Goal: Task Accomplishment & Management: Use online tool/utility

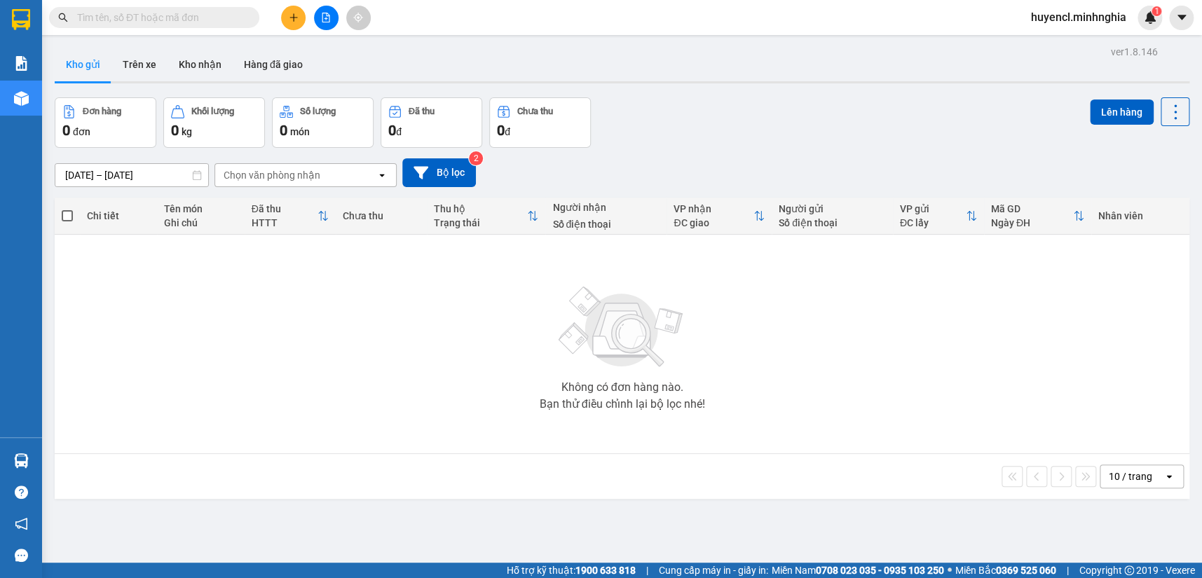
click at [321, 18] on icon "file-add" at bounding box center [326, 18] width 10 height 10
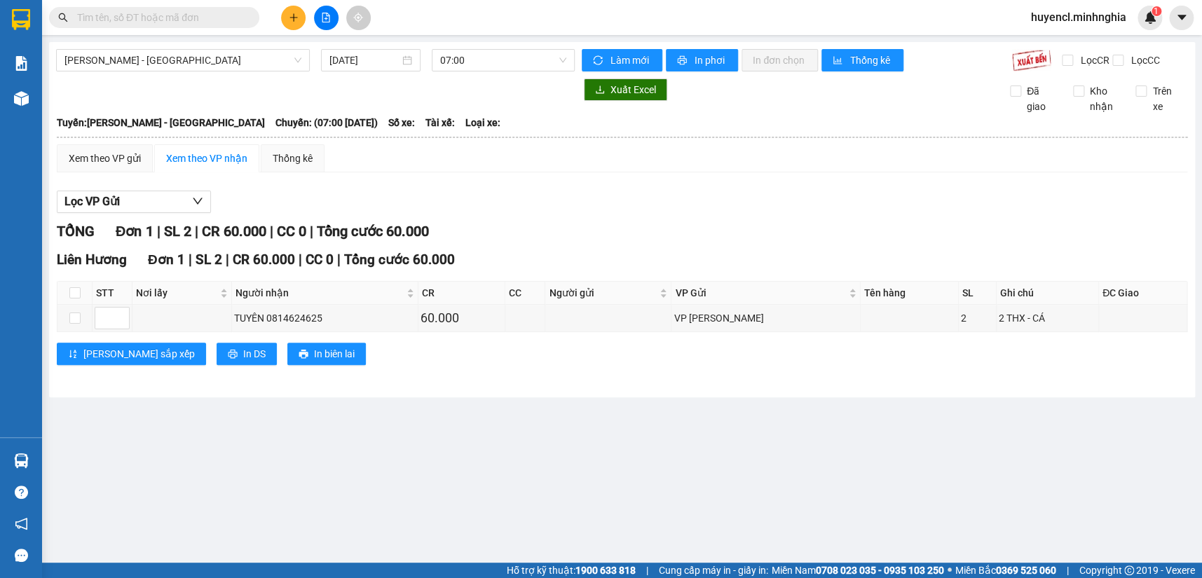
click at [245, 67] on span "[PERSON_NAME] - [GEOGRAPHIC_DATA]" at bounding box center [182, 60] width 237 height 21
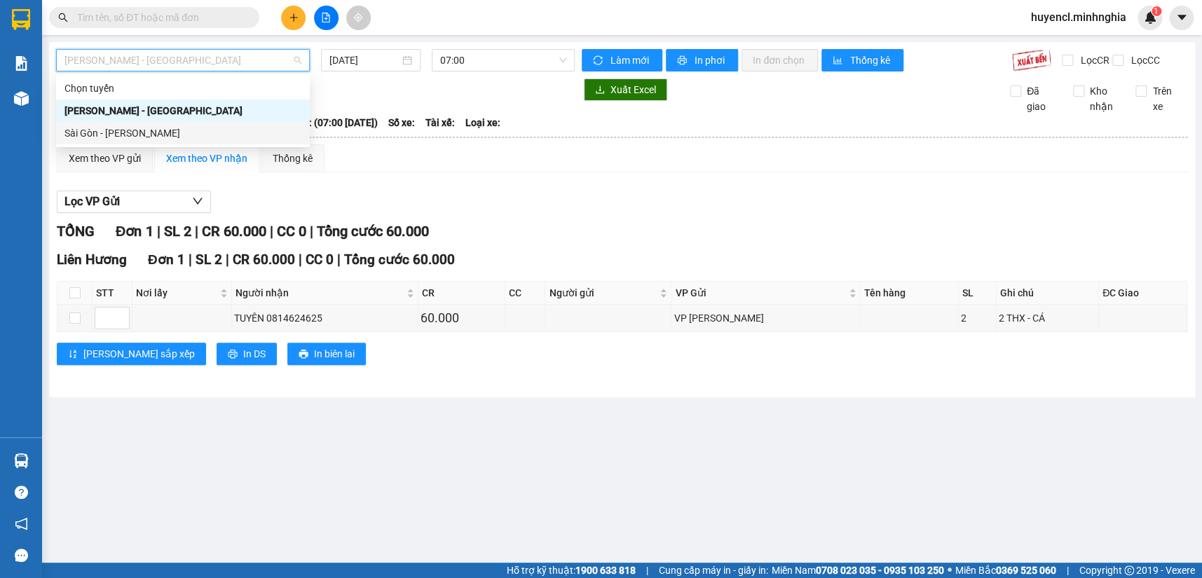
click at [197, 144] on body "Kết quả tìm kiếm ( 0 ) Bộ lọc No Data huyencl.minhnghia 1 Báo cáo Báo cáo dòng …" at bounding box center [601, 289] width 1202 height 578
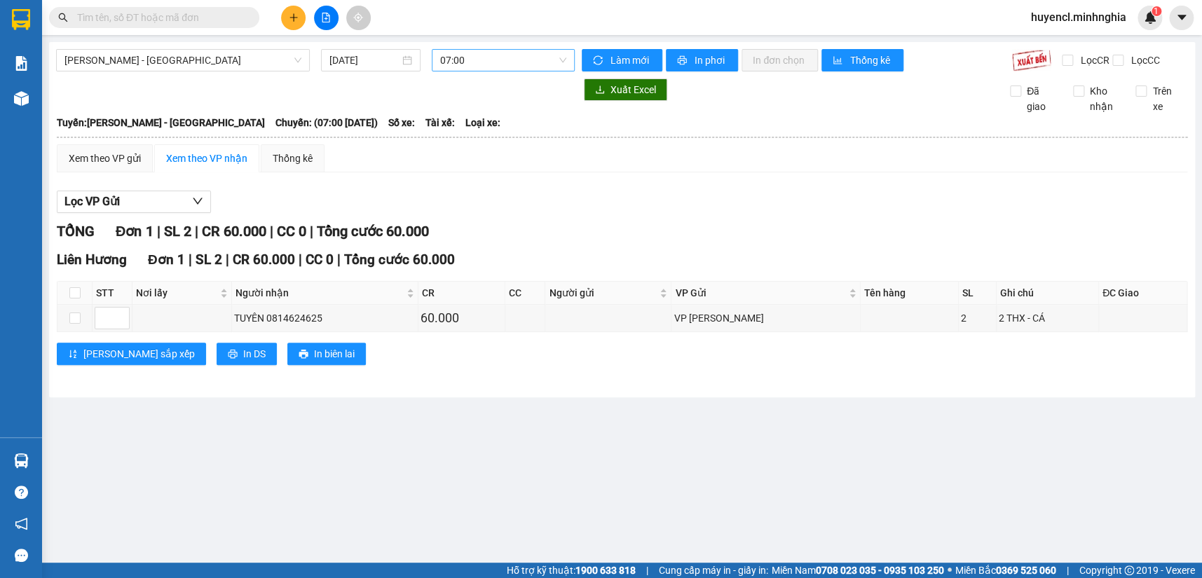
click at [455, 64] on span "07:00" at bounding box center [503, 60] width 127 height 21
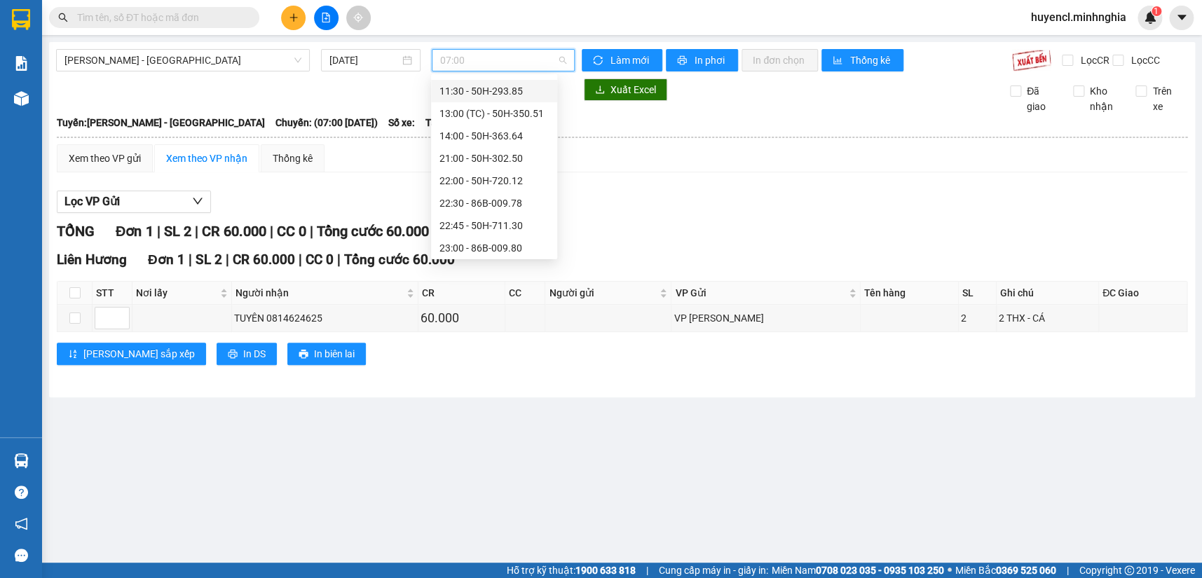
scroll to position [134, 0]
click at [526, 155] on div "22:30 - 86B-009.78" at bounding box center [493, 156] width 109 height 15
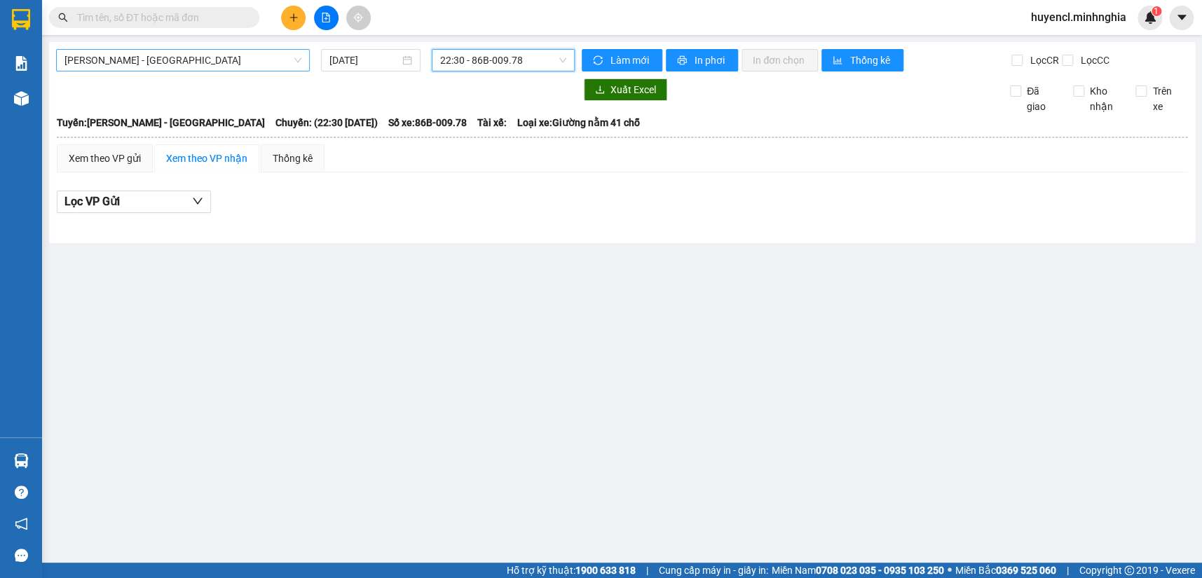
click at [246, 67] on span "[PERSON_NAME] - [GEOGRAPHIC_DATA]" at bounding box center [182, 60] width 237 height 21
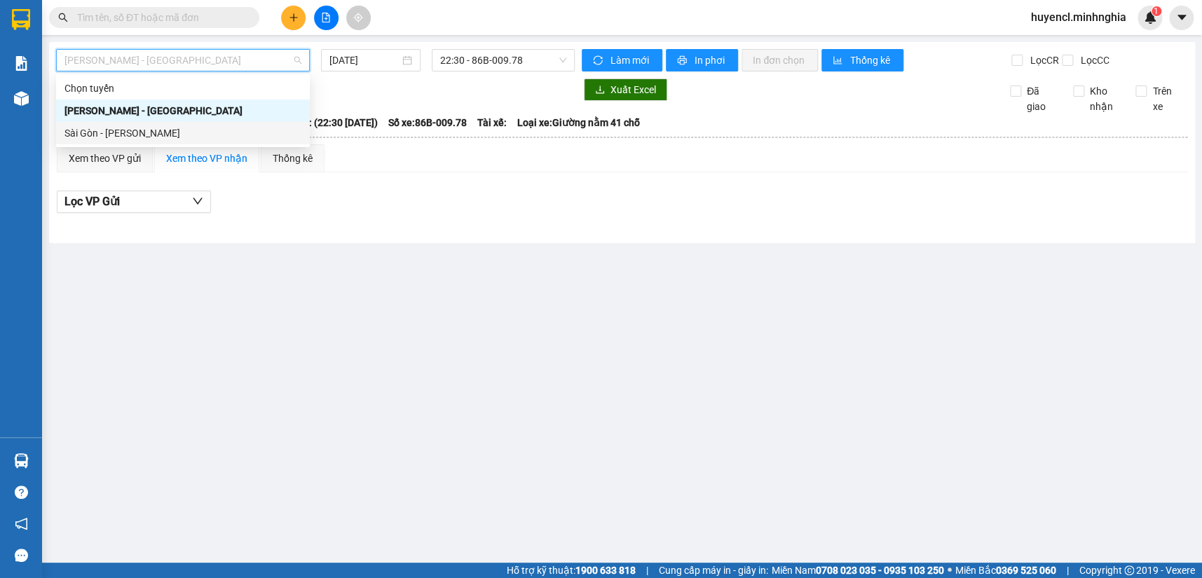
click at [144, 139] on div "Sài Gòn - [PERSON_NAME]" at bounding box center [182, 132] width 237 height 15
type input "[DATE]"
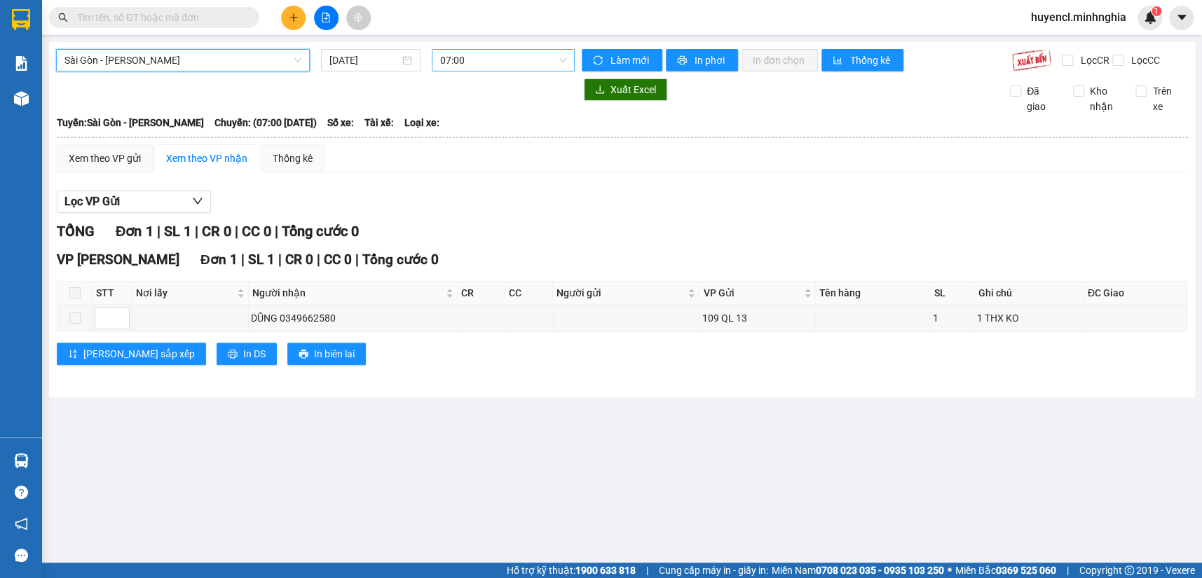
click at [477, 60] on span "07:00" at bounding box center [503, 60] width 127 height 21
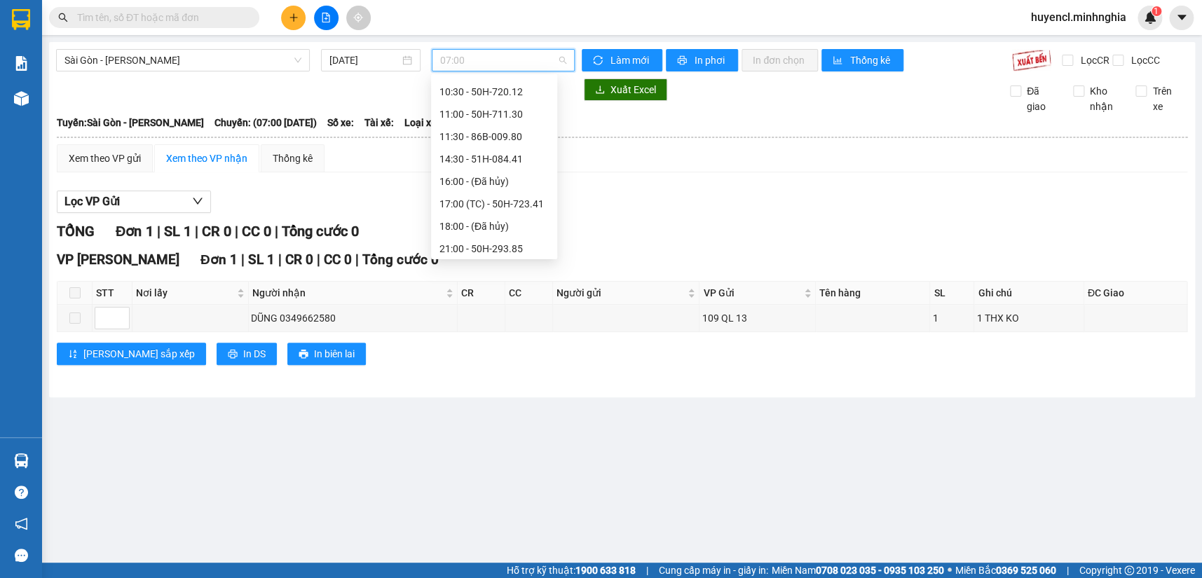
scroll to position [134, 0]
click at [516, 247] on div "22:00 - 50H-363.64" at bounding box center [493, 245] width 109 height 15
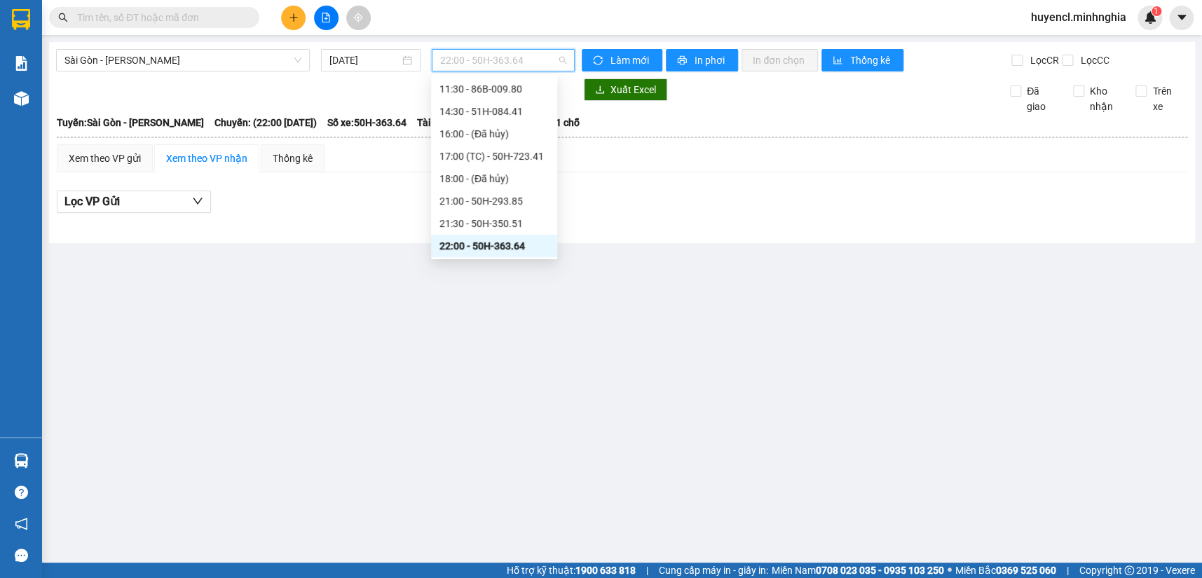
click at [521, 61] on span "22:00 - 50H-363.64" at bounding box center [503, 60] width 127 height 21
click at [516, 229] on div "21:30 - 50H-350.51" at bounding box center [493, 223] width 109 height 15
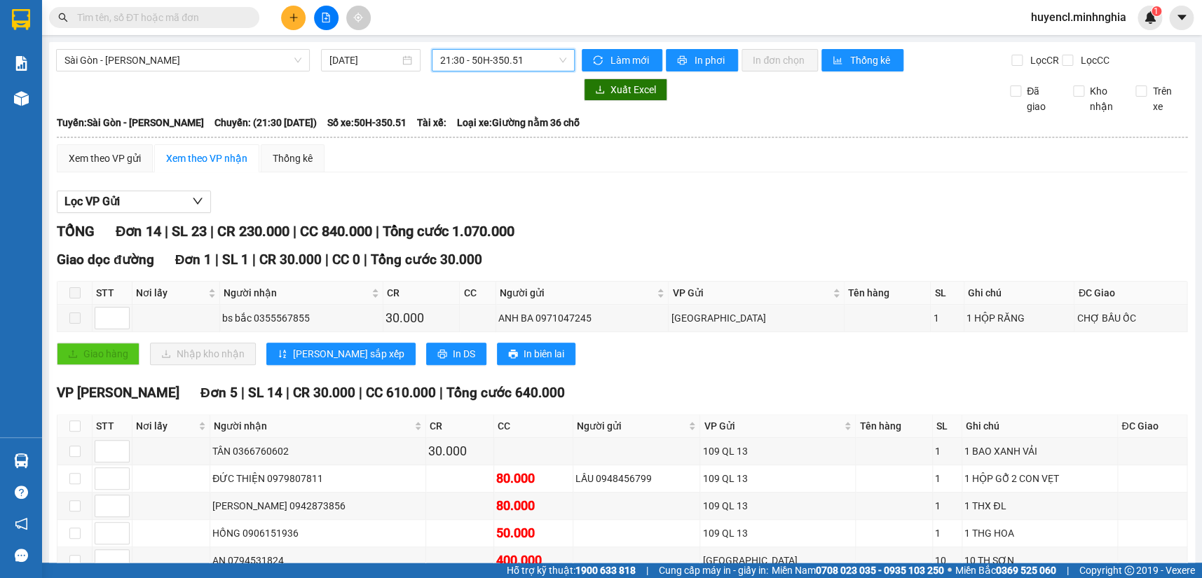
click at [533, 69] on span "21:30 - 50H-350.51" at bounding box center [503, 60] width 127 height 21
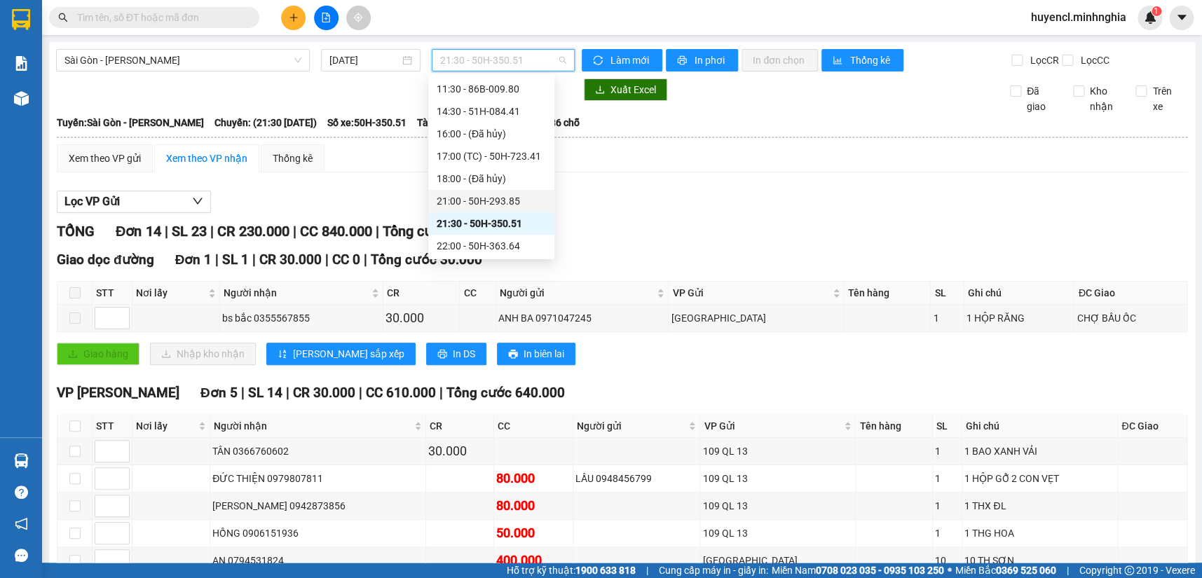
click at [525, 203] on div "21:00 - 50H-293.85" at bounding box center [491, 200] width 109 height 15
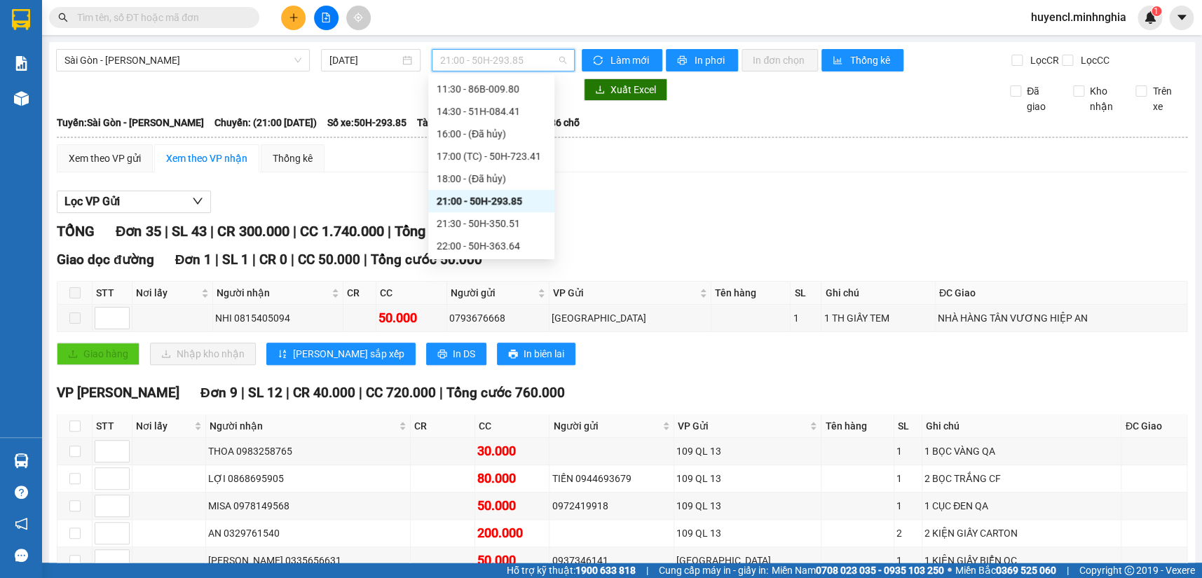
drag, startPoint x: 491, startPoint y: 54, endPoint x: 510, endPoint y: 78, distance: 31.0
click at [491, 55] on span "21:00 - 50H-293.85" at bounding box center [503, 60] width 127 height 21
click at [509, 222] on div "21:30 - 50H-350.51" at bounding box center [491, 223] width 109 height 15
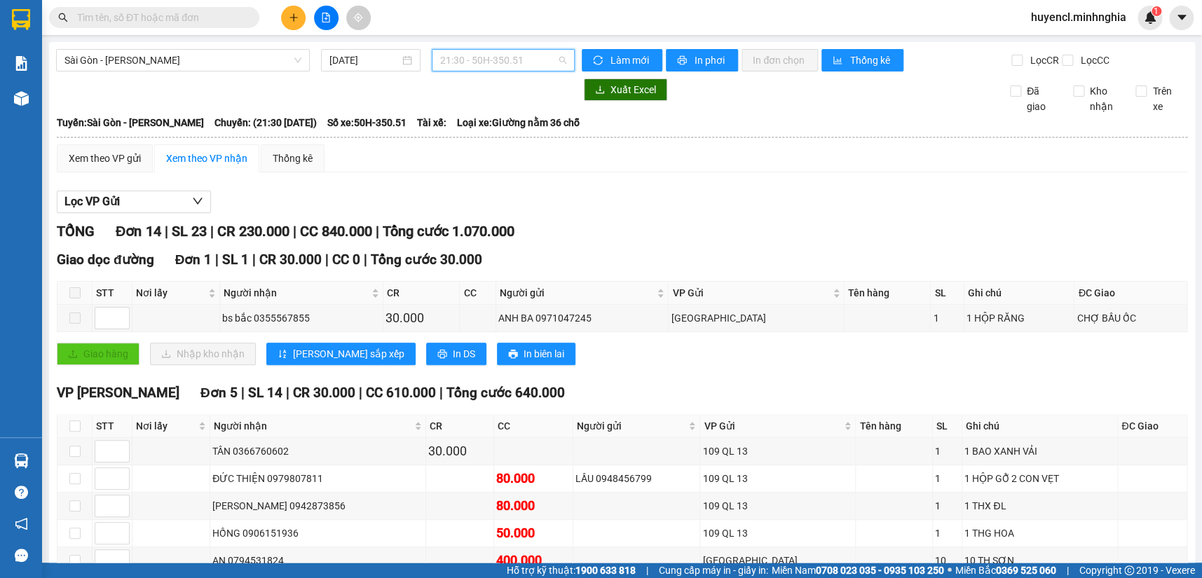
click at [509, 60] on span "21:30 - 50H-350.51" at bounding box center [503, 60] width 127 height 21
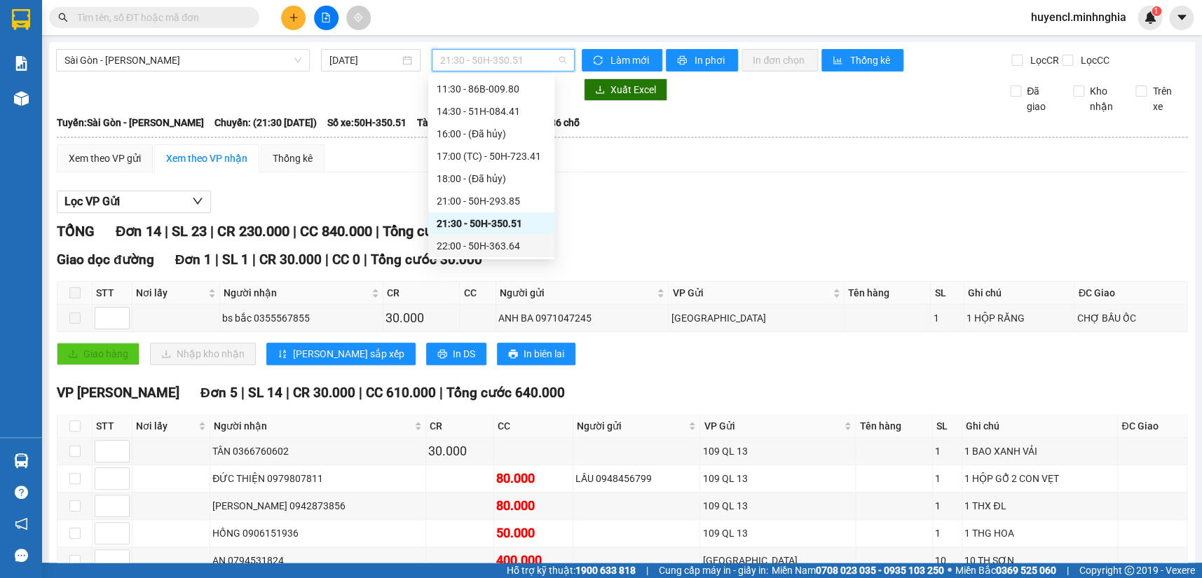
click at [520, 242] on div "22:00 - 50H-363.64" at bounding box center [491, 245] width 109 height 15
